Goal: Check status

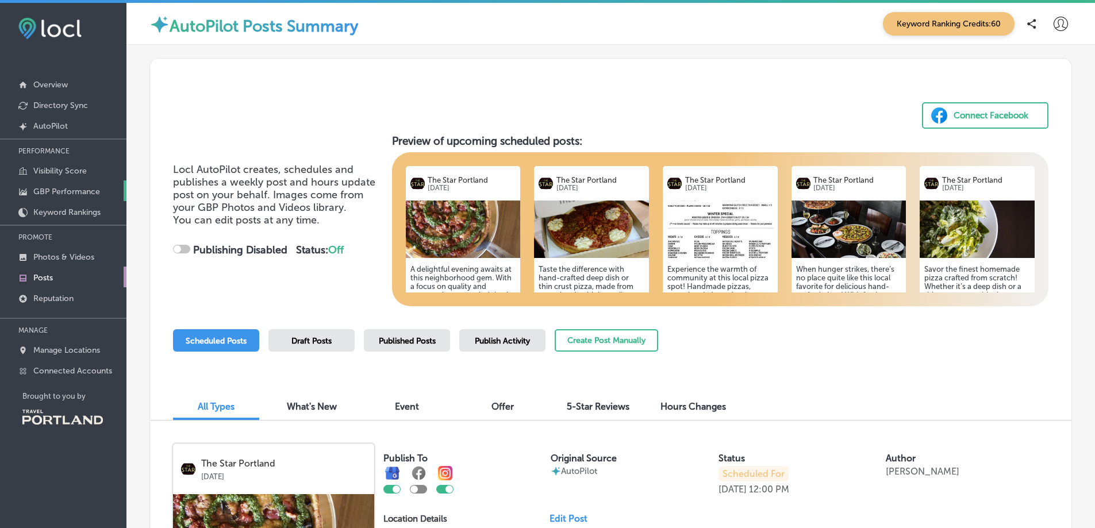
checkbox input "true"
click at [51, 172] on p "Visibility Score" at bounding box center [59, 171] width 53 height 10
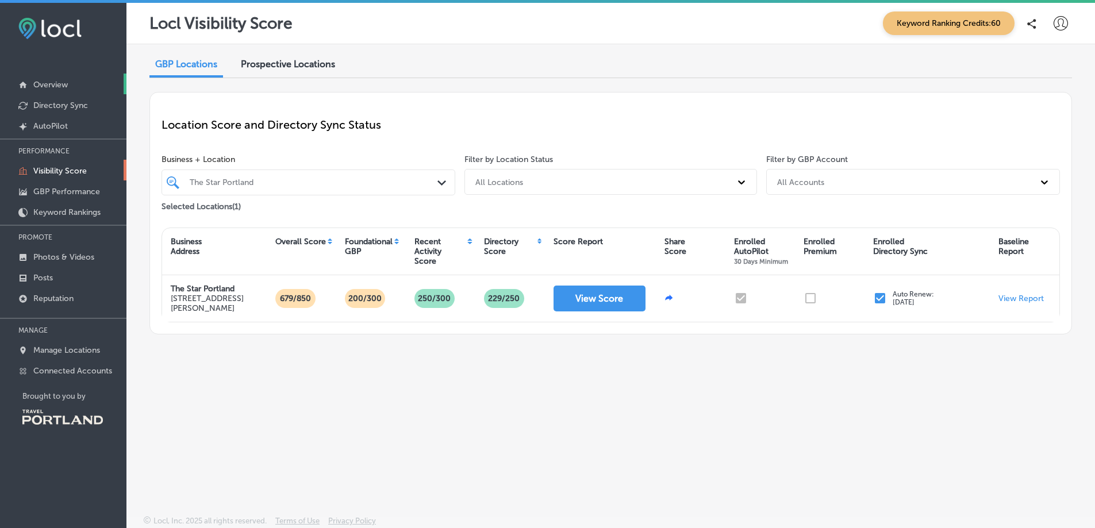
click at [46, 83] on p "Overview" at bounding box center [50, 85] width 34 height 10
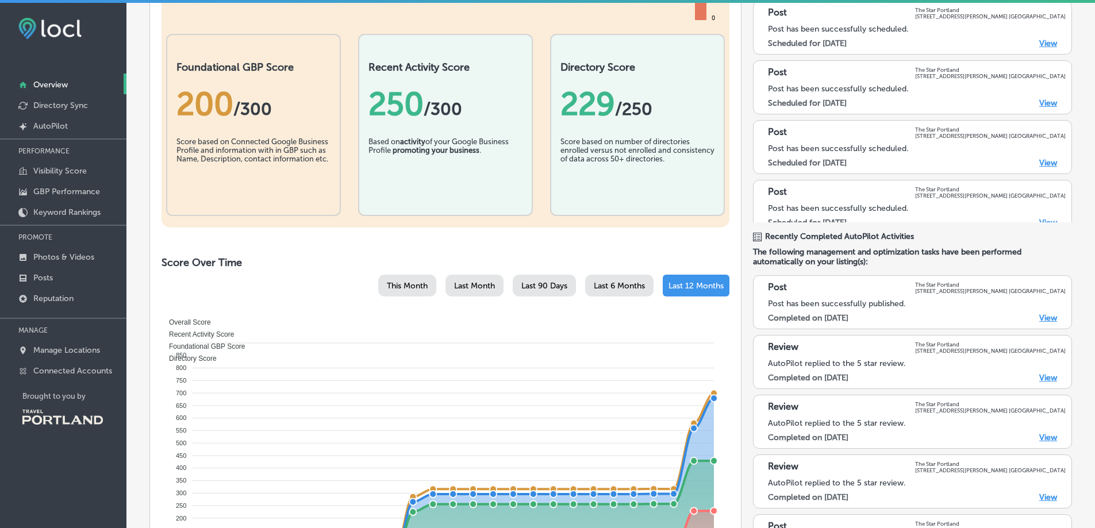
scroll to position [230, 0]
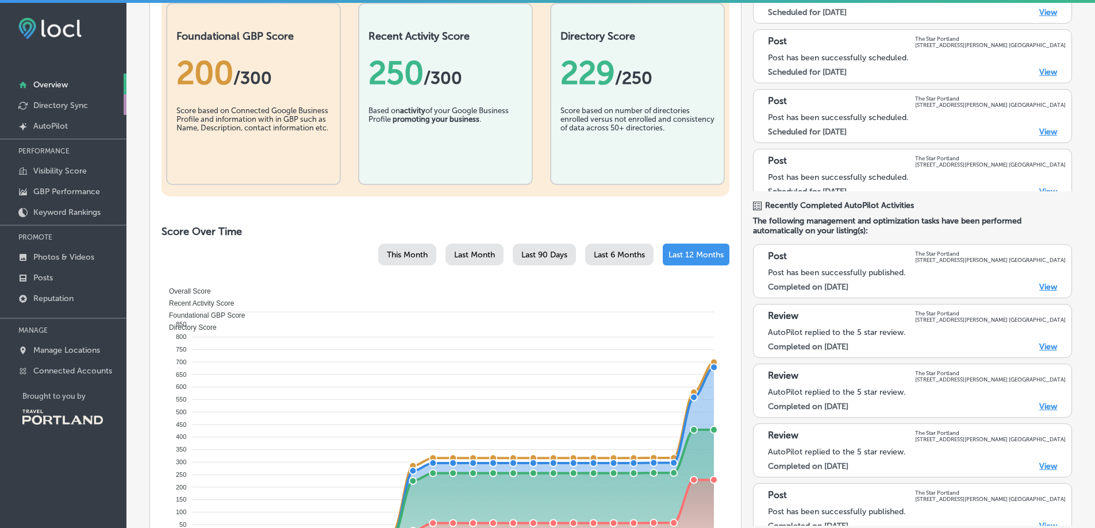
click at [49, 103] on p "Directory Sync" at bounding box center [60, 106] width 55 height 10
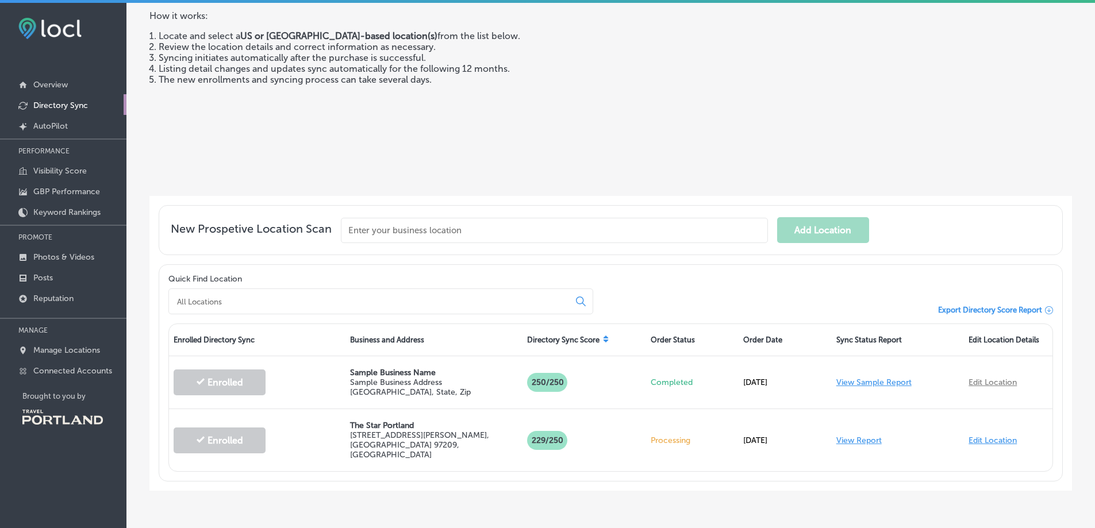
scroll to position [124, 0]
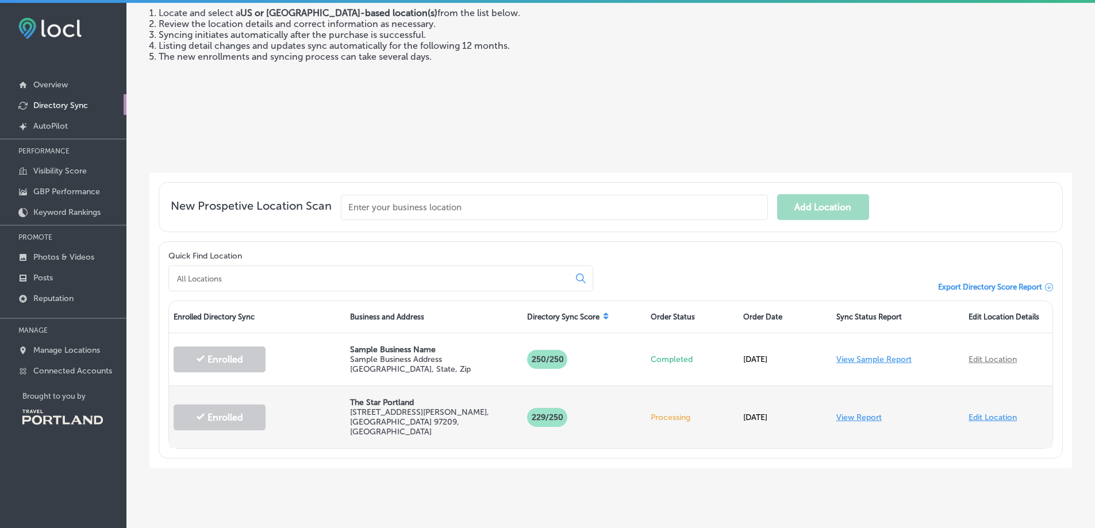
click at [678, 413] on p "Processing" at bounding box center [692, 418] width 83 height 10
click at [842, 413] on link "View Report" at bounding box center [858, 418] width 45 height 10
